Goal: Transaction & Acquisition: Subscribe to service/newsletter

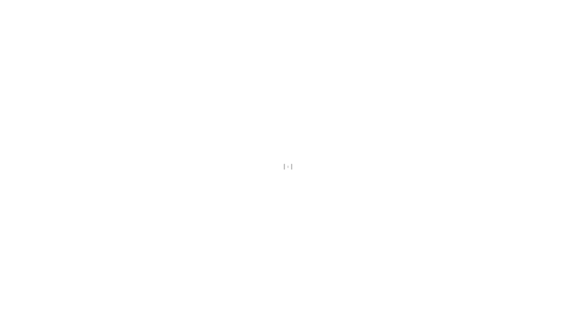
click at [314, 92] on div at bounding box center [288, 166] width 576 height 333
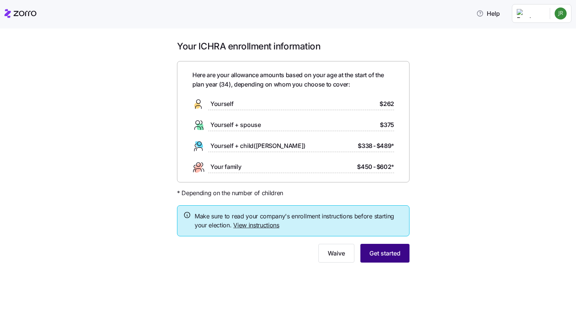
click at [398, 258] on button "Get started" at bounding box center [384, 253] width 49 height 19
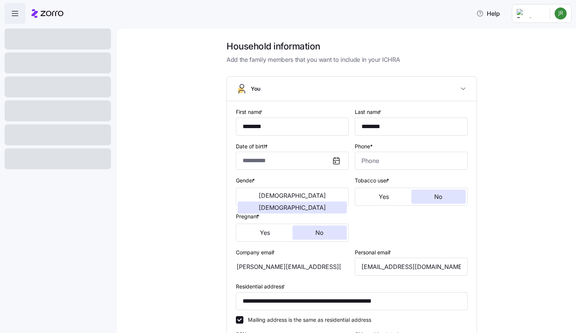
type input "**********"
type input "(936) 668-6805"
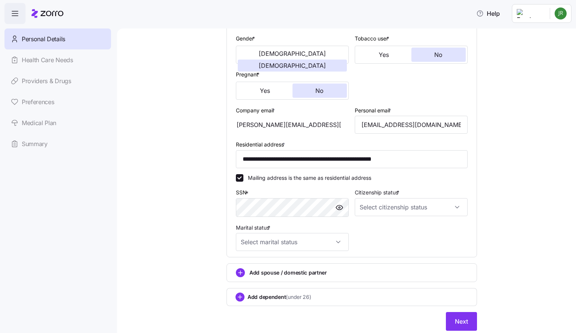
scroll to position [167, 0]
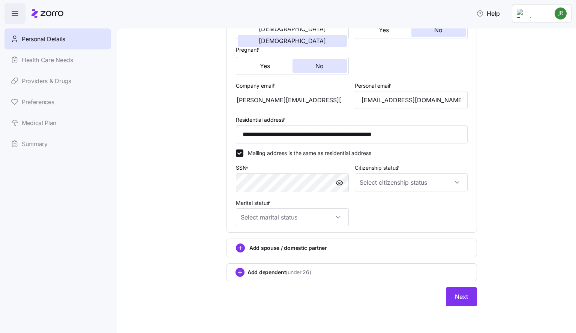
click at [330, 181] on div at bounding box center [339, 183] width 18 height 18
click at [380, 187] on input "Citizenship status *" at bounding box center [410, 182] width 113 height 18
click at [381, 205] on span "US citizen" at bounding box center [399, 205] width 76 height 8
type input "US citizen"
click at [320, 219] on input "Marital status *" at bounding box center [292, 217] width 113 height 18
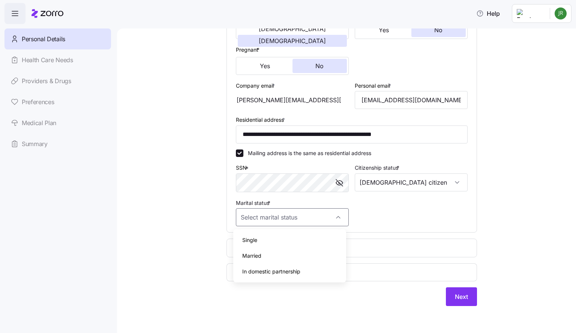
click at [256, 255] on span "Married" at bounding box center [251, 256] width 19 height 8
type input "Married"
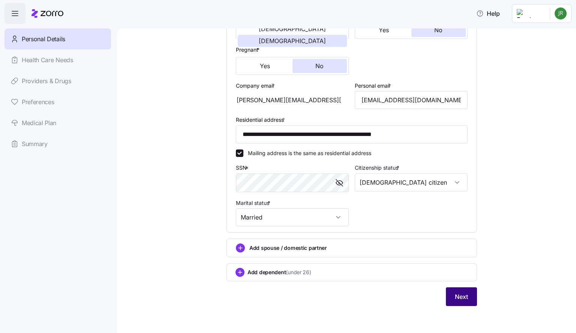
click at [454, 302] on button "Next" at bounding box center [461, 296] width 31 height 19
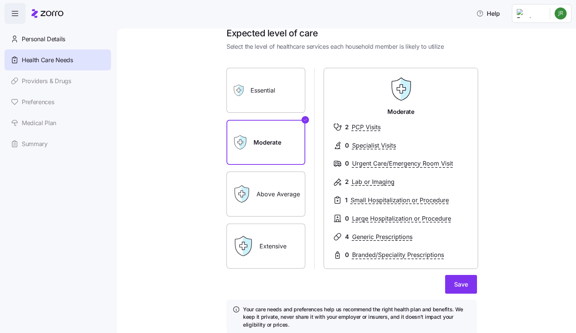
scroll to position [9, 0]
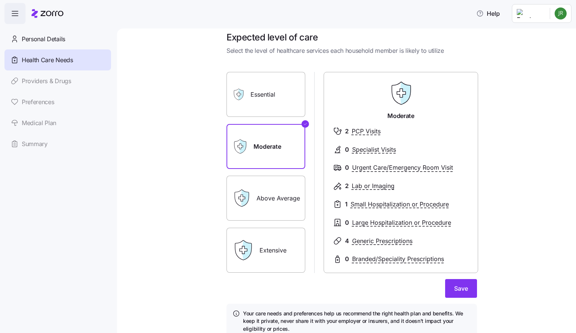
drag, startPoint x: 263, startPoint y: 202, endPoint x: 260, endPoint y: 197, distance: 5.7
click at [260, 197] on label "Above Average" at bounding box center [265, 198] width 79 height 45
click at [0, 0] on input "Above Average" at bounding box center [0, 0] width 0 height 0
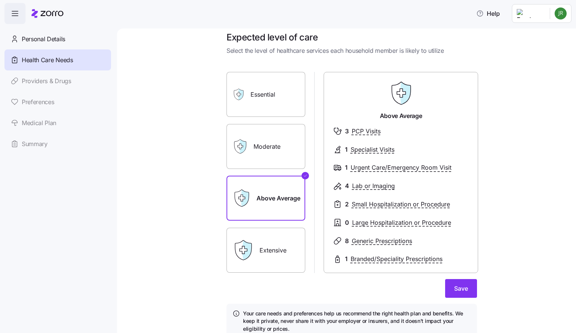
click at [250, 255] on div "Extensive" at bounding box center [265, 250] width 79 height 45
click at [250, 255] on icon at bounding box center [242, 250] width 21 height 21
click at [261, 235] on label "Extensive" at bounding box center [265, 250] width 79 height 45
click at [0, 0] on input "Extensive" at bounding box center [0, 0] width 0 height 0
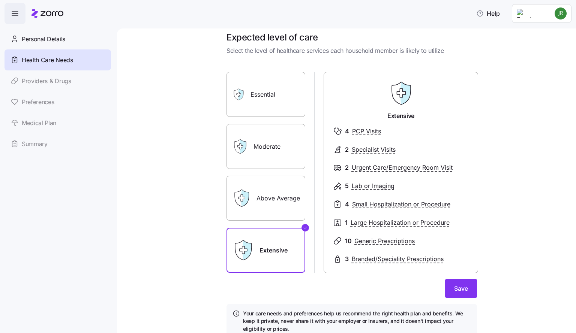
click at [267, 199] on label "Above Average" at bounding box center [265, 198] width 79 height 45
click at [0, 0] on input "Above Average" at bounding box center [0, 0] width 0 height 0
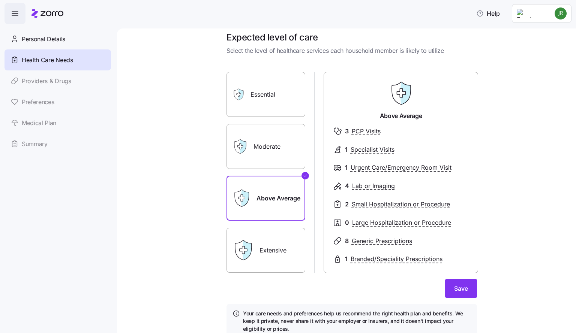
click at [251, 254] on div "Extensive" at bounding box center [265, 250] width 79 height 45
drag, startPoint x: 251, startPoint y: 254, endPoint x: 249, endPoint y: 251, distance: 3.9
click at [249, 251] on div "Extensive" at bounding box center [265, 250] width 79 height 45
click at [266, 245] on label "Extensive" at bounding box center [265, 250] width 79 height 45
click at [0, 0] on input "Extensive" at bounding box center [0, 0] width 0 height 0
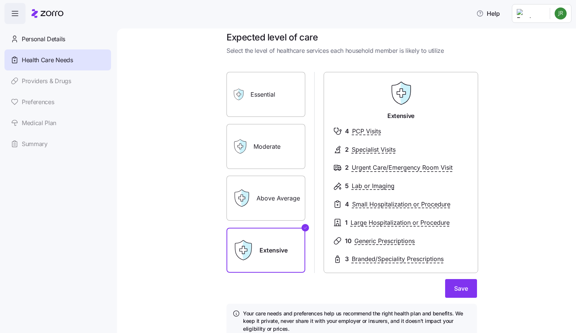
scroll to position [42, 0]
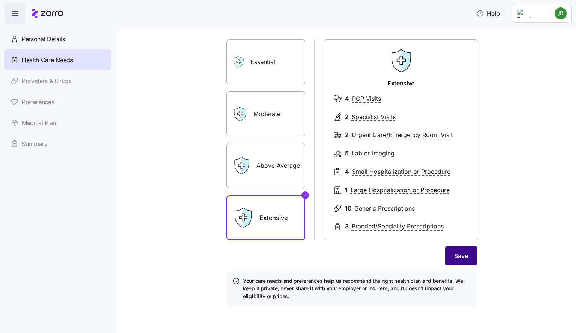
click at [456, 257] on span "Save" at bounding box center [461, 255] width 14 height 9
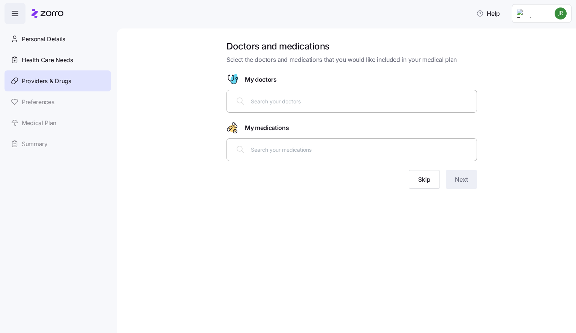
click at [290, 103] on input "text" at bounding box center [361, 101] width 221 height 8
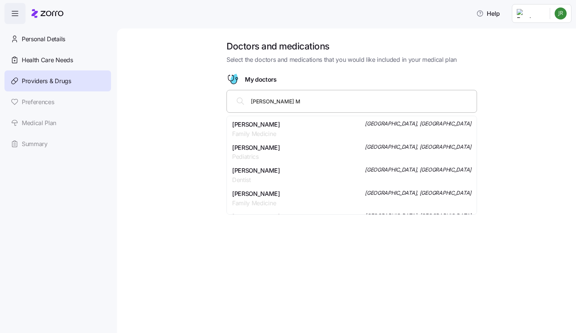
type input "Lauren DUONG MD"
click at [245, 130] on span "Family Medicine" at bounding box center [256, 133] width 48 height 9
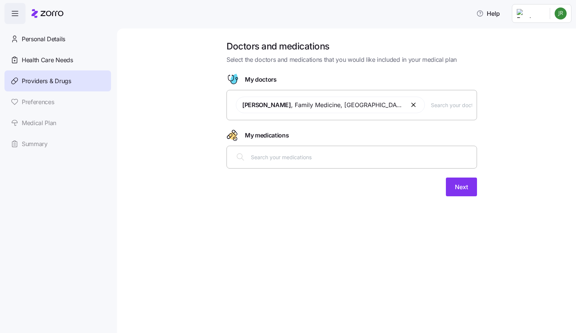
click at [263, 158] on input "text" at bounding box center [361, 157] width 221 height 8
type input "E"
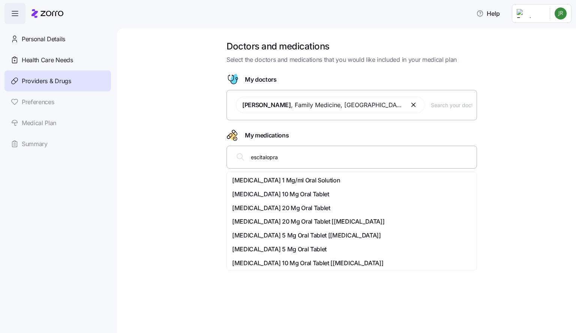
type input "escitalopram"
click at [275, 185] on div "Escitalopram 10 Mg Oral Tablet" at bounding box center [351, 180] width 247 height 14
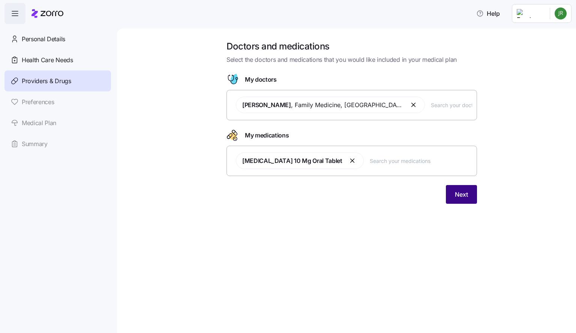
click at [458, 195] on span "Next" at bounding box center [461, 194] width 13 height 9
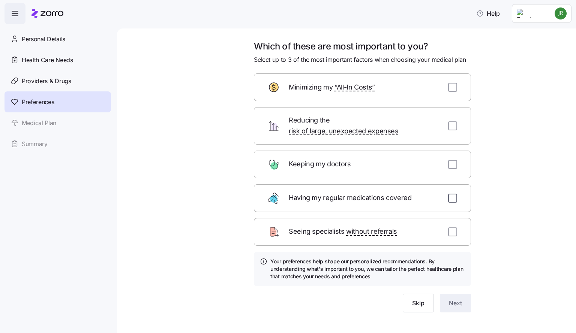
click at [450, 194] on input "checkbox" at bounding box center [452, 198] width 9 height 9
checkbox input "true"
click at [449, 160] on input "checkbox" at bounding box center [452, 164] width 9 height 9
checkbox input "true"
click at [452, 121] on input "checkbox" at bounding box center [452, 125] width 9 height 9
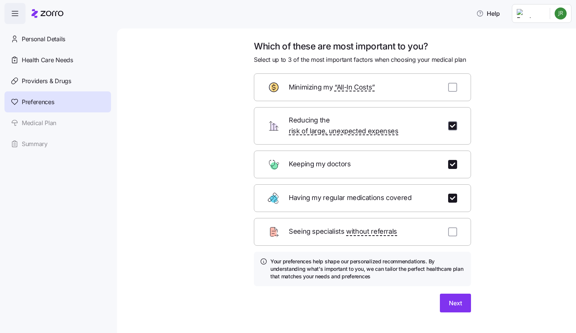
checkbox input "true"
click at [460, 294] on button "Next" at bounding box center [455, 303] width 31 height 19
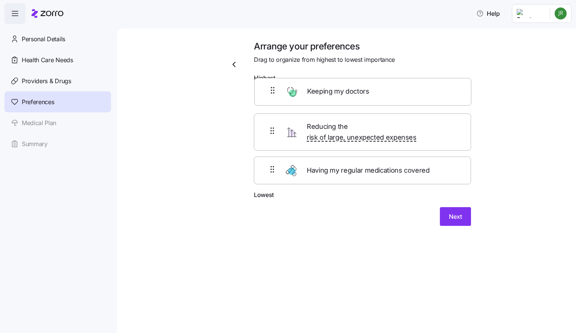
drag, startPoint x: 377, startPoint y: 135, endPoint x: 377, endPoint y: 91, distance: 43.8
click at [377, 91] on div "Reducing the risk of large, unexpected expenses Keeping my doctors Having my re…" at bounding box center [362, 138] width 217 height 105
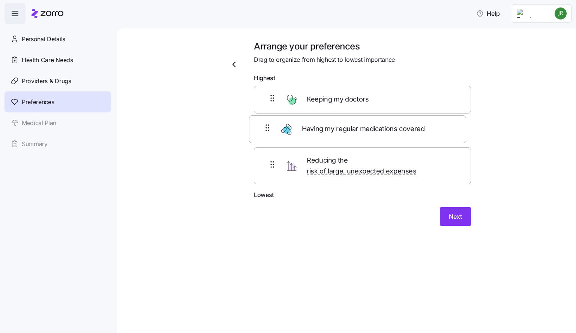
drag, startPoint x: 374, startPoint y: 169, endPoint x: 368, endPoint y: 129, distance: 40.9
click at [368, 129] on div "Keeping my doctors Reducing the risk of large, unexpected expenses Having my re…" at bounding box center [362, 138] width 217 height 105
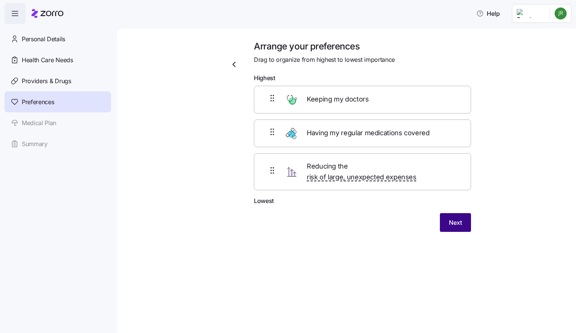
click at [458, 218] on span "Next" at bounding box center [455, 222] width 13 height 9
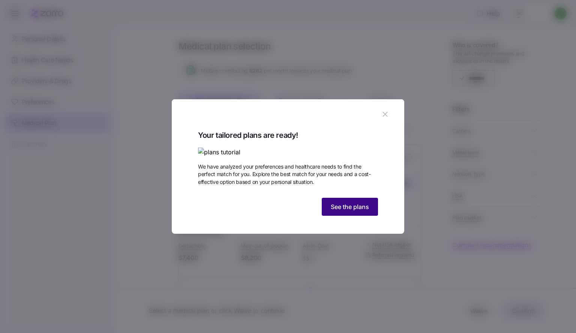
click at [339, 211] on span "See the plans" at bounding box center [350, 206] width 38 height 9
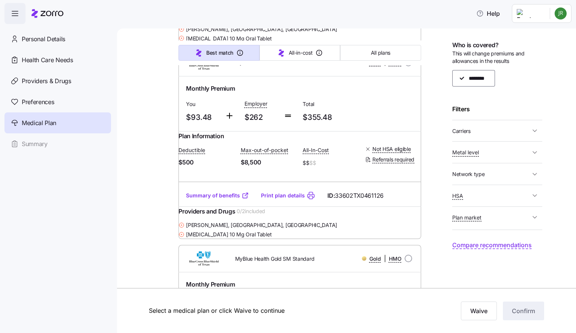
scroll to position [691, 0]
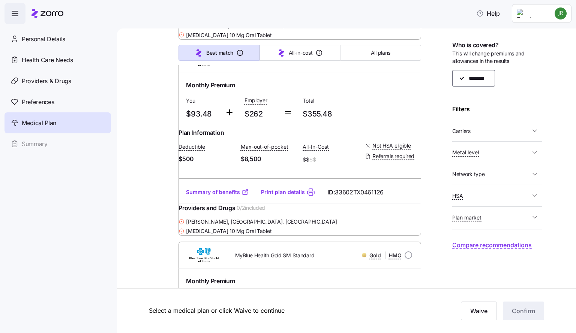
click at [405, 63] on input "radio" at bounding box center [407, 58] width 7 height 7
radio input "true"
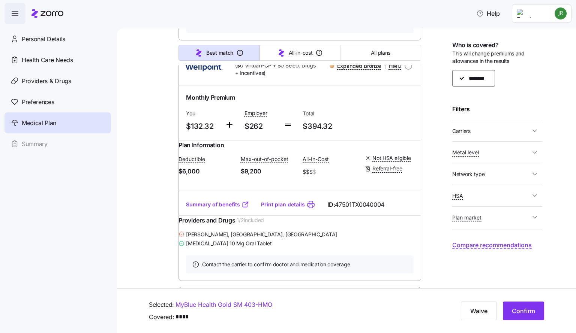
scroll to position [2975, 0]
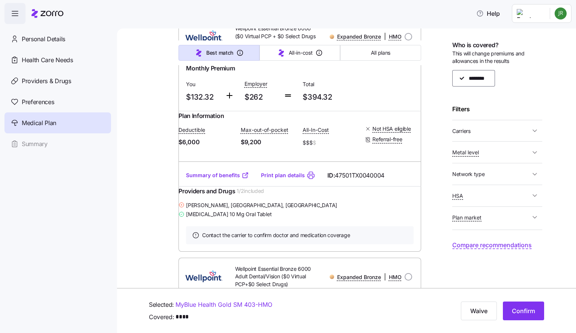
drag, startPoint x: 568, startPoint y: 208, endPoint x: 573, endPoint y: 217, distance: 10.9
click at [573, 217] on div "Medical plan selection MeBe is contributing $262 per month towards your medical…" at bounding box center [346, 180] width 459 height 305
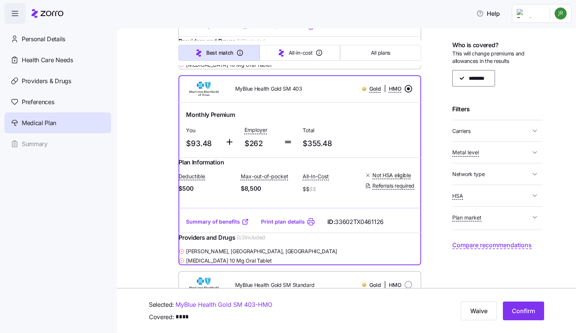
scroll to position [702, 0]
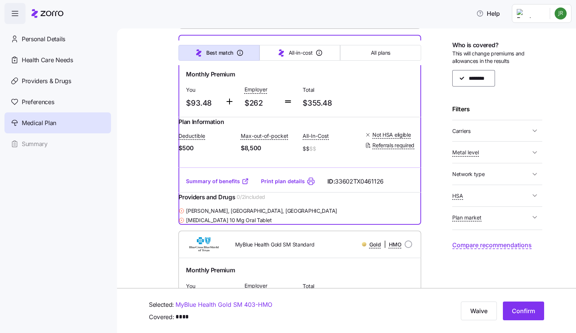
click at [223, 185] on link "Summary of benefits" at bounding box center [217, 181] width 63 height 7
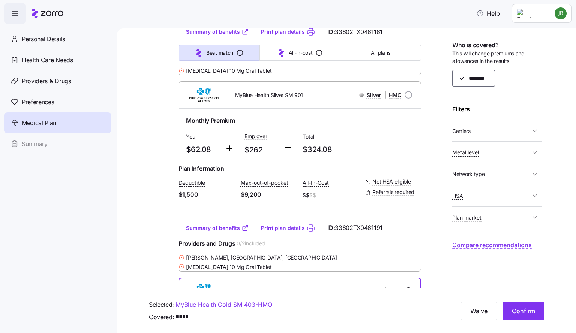
scroll to position [467, 0]
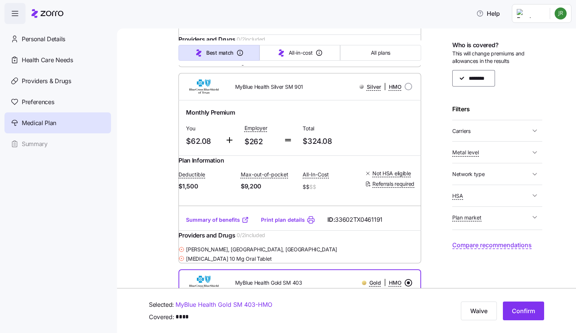
click at [220, 224] on link "Summary of benefits" at bounding box center [217, 219] width 63 height 7
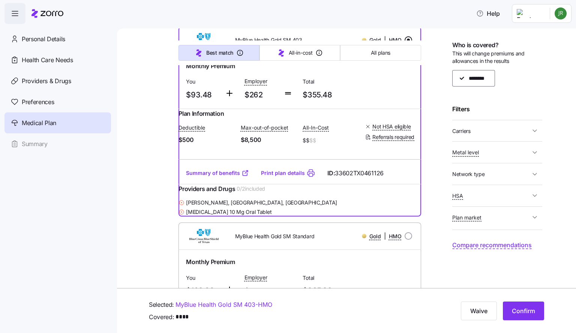
scroll to position [751, 0]
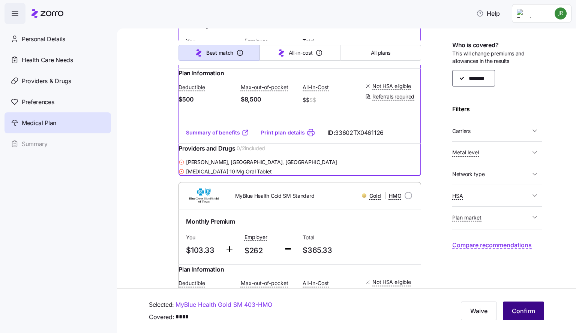
click at [520, 309] on span "Confirm" at bounding box center [522, 311] width 23 height 9
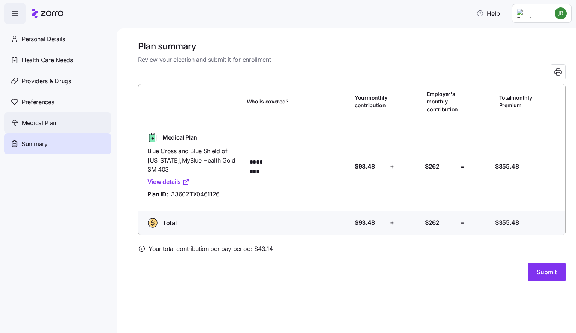
click at [63, 121] on div "Medical Plan" at bounding box center [57, 122] width 106 height 21
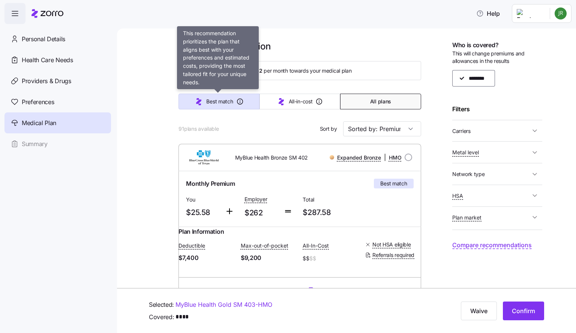
click at [207, 104] on span "Best match" at bounding box center [219, 101] width 27 height 7
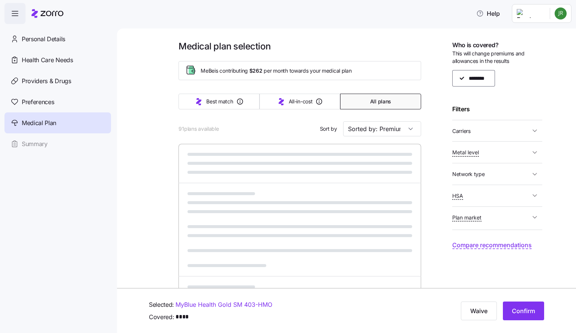
type input "Sorted by: Best match"
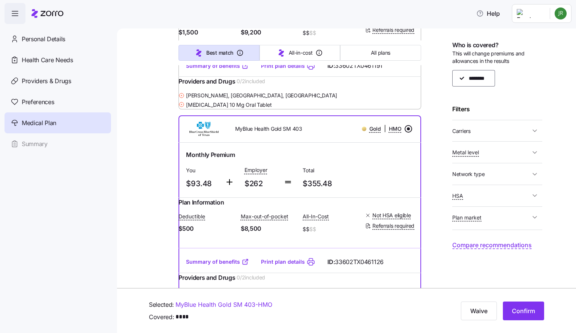
scroll to position [634, 0]
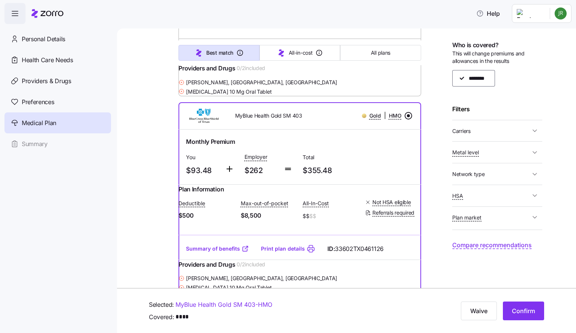
click at [11, 8] on span "button" at bounding box center [15, 13] width 20 height 20
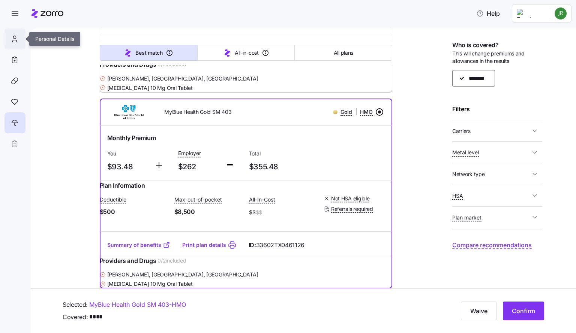
click at [11, 37] on icon at bounding box center [14, 38] width 8 height 9
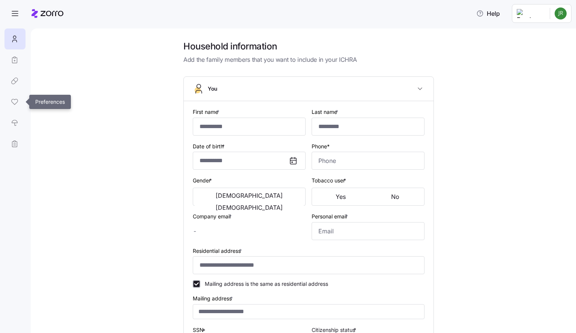
type input "********"
type input "jennifer.richards@mebefamily.com"
type input "kellyj0742@gmail.com"
type input "**********"
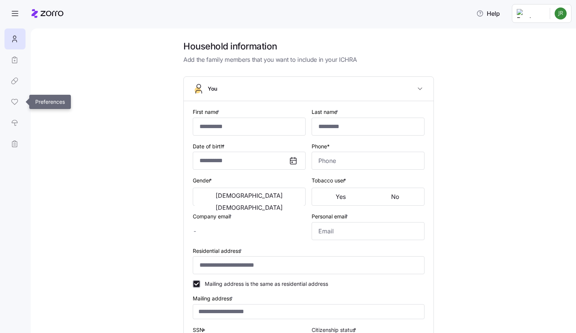
checkbox input "true"
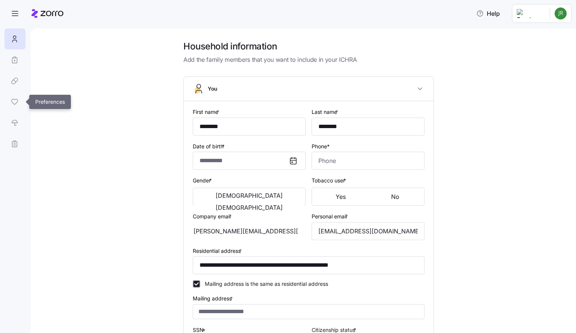
type input "**********"
type input "(936) 668-6805"
type input "US citizen"
type input "Married"
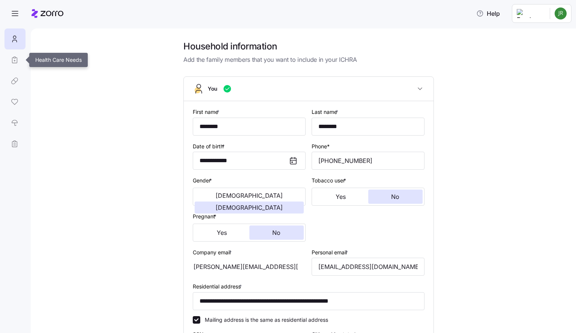
click at [14, 58] on link at bounding box center [14, 59] width 20 height 21
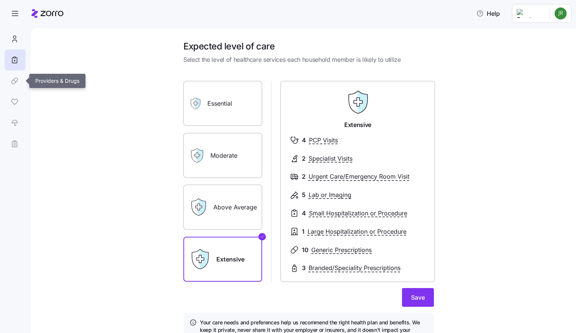
click at [14, 81] on link at bounding box center [14, 80] width 20 height 21
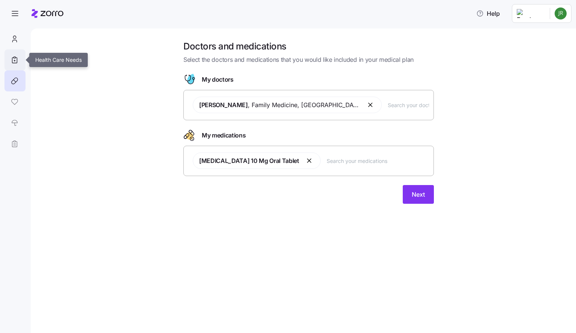
click at [13, 59] on icon at bounding box center [14, 59] width 8 height 9
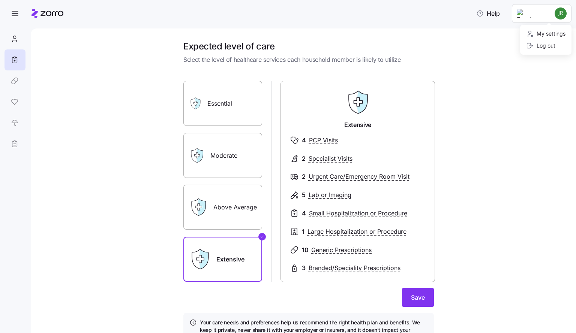
click at [565, 18] on html "Help Expected level of care Select the level of healthcare services each househ…" at bounding box center [288, 164] width 576 height 329
click at [547, 47] on div "Log out" at bounding box center [540, 46] width 29 height 8
